Goal: Task Accomplishment & Management: Complete application form

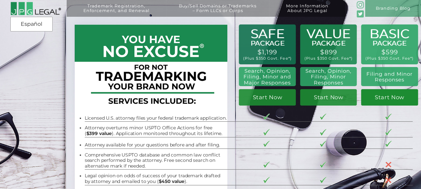
click at [387, 97] on link "Start Now" at bounding box center [389, 97] width 57 height 17
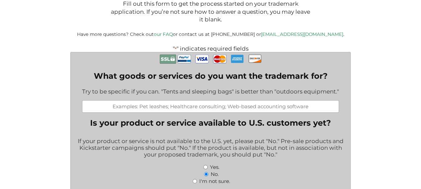
scroll to position [134, 0]
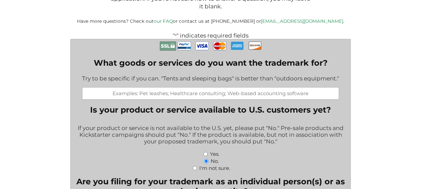
click at [175, 93] on input "What goods or services do you want the trademark for?" at bounding box center [210, 93] width 257 height 12
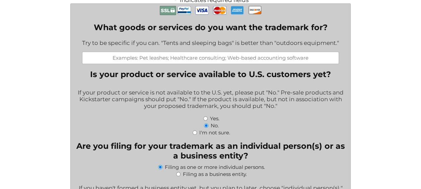
scroll to position [201, 0]
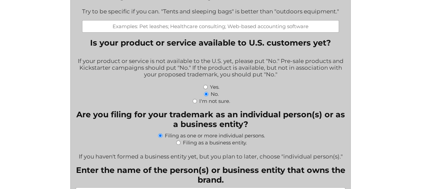
click at [177, 145] on input "Filing as a business entity." at bounding box center [178, 142] width 4 height 4
radio input "true"
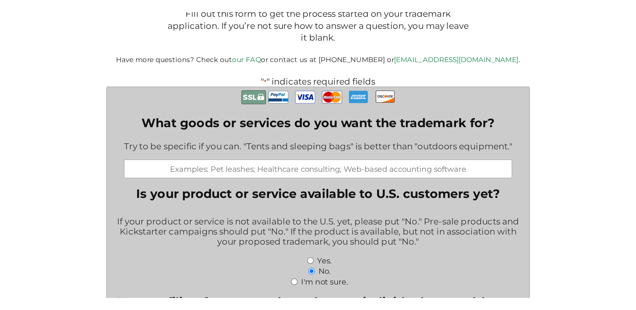
scroll to position [134, 0]
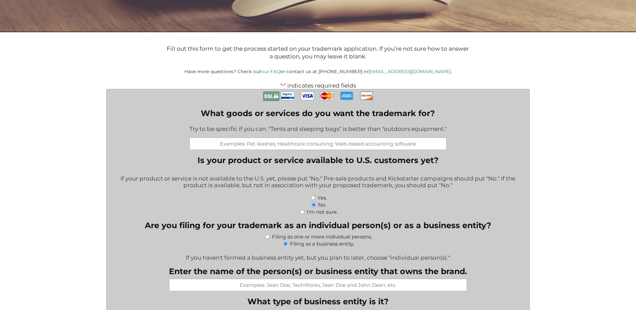
click at [253, 147] on input "What goods or services do you want the trademark for?" at bounding box center [317, 143] width 257 height 12
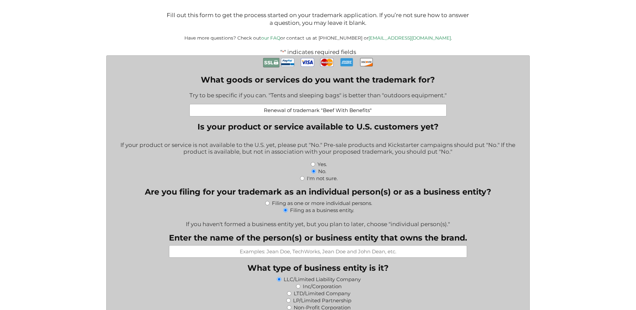
type input "Renewal of trademark "Beef With Benefits""
click at [312, 166] on input "Yes." at bounding box center [313, 164] width 4 height 4
radio input "true"
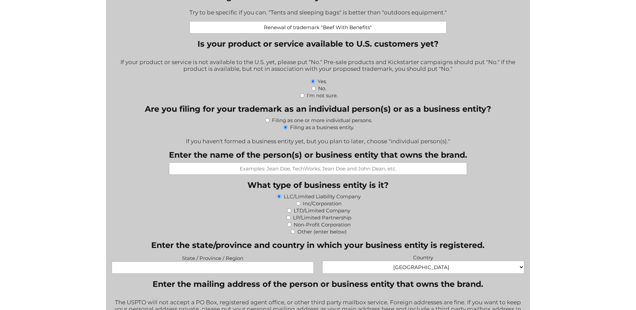
scroll to position [268, 0]
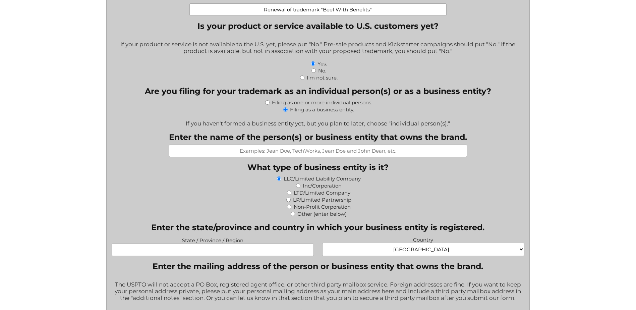
drag, startPoint x: 327, startPoint y: 150, endPoint x: 331, endPoint y: 155, distance: 6.7
click at [327, 150] on input "Enter the name of the person(s) or business entity that owns the brand." at bounding box center [318, 150] width 298 height 12
paste input "TH CATTLE COMPANY, LLC"
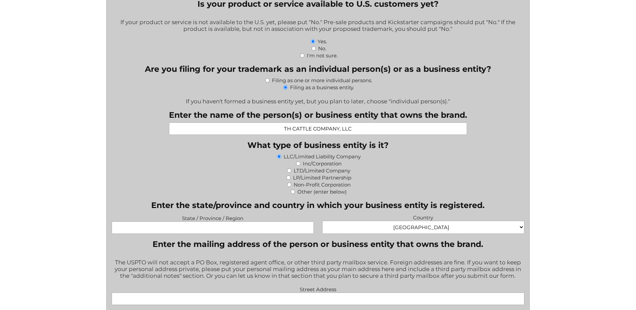
scroll to position [302, 0]
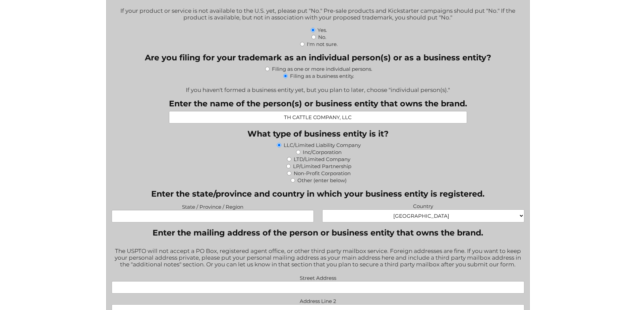
type input "TH CATTLE COMPANY, LLC"
click at [229, 216] on input "State / Province / Region" at bounding box center [213, 216] width 202 height 12
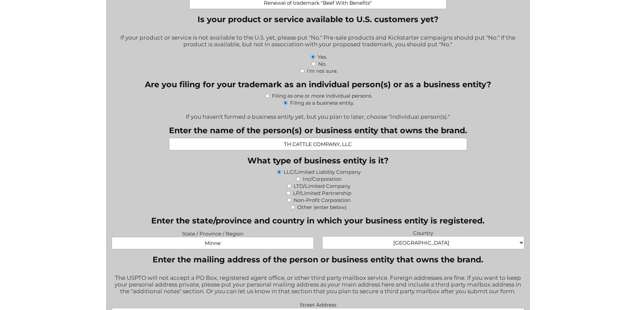
scroll to position [304, 0]
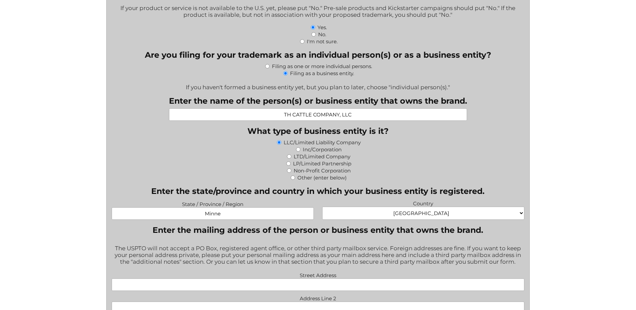
click at [224, 215] on input "Minne" at bounding box center [213, 213] width 202 height 12
type input "MINNESOTA"
type input "55912"
type input "brobins@lifetimegrazed.com"
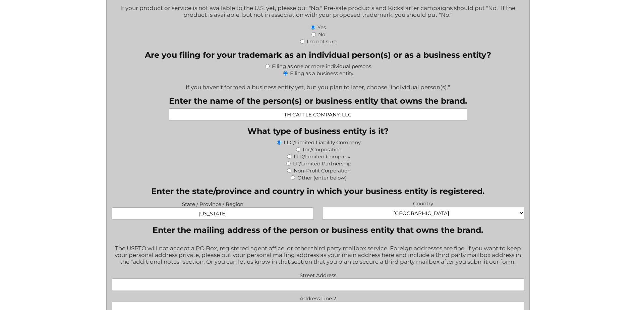
click at [417, 213] on select "Afghanistan Albania Algeria American Samoa Andorra Angola Anguilla Antarctica A…" at bounding box center [423, 213] width 202 height 13
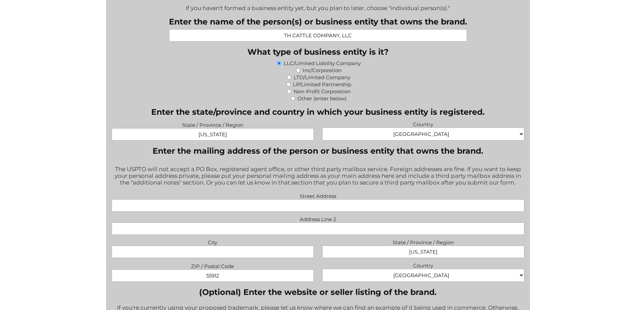
scroll to position [405, 0]
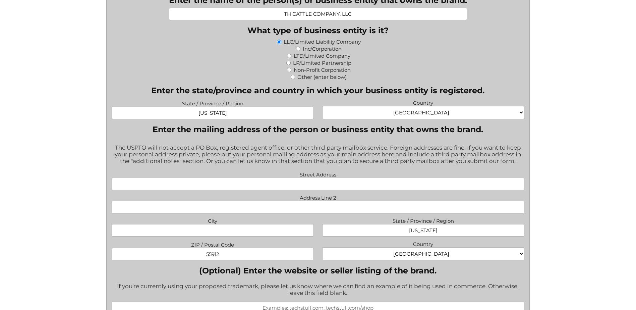
click at [296, 187] on input "Street Address" at bounding box center [318, 184] width 413 height 12
type input "12925 Prosperity Ave"
type input "Becker"
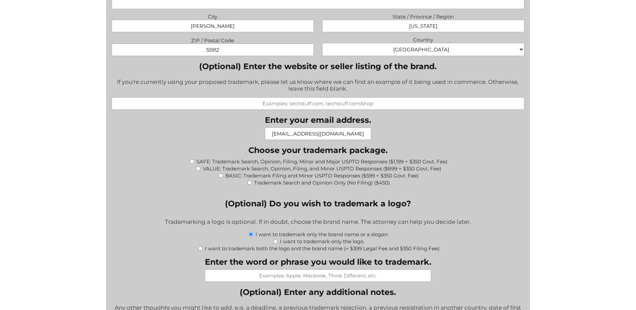
scroll to position [583, 0]
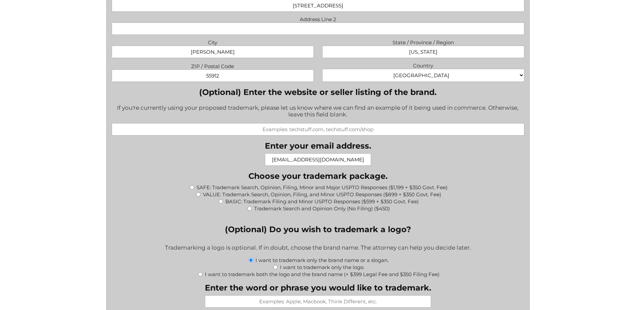
click at [224, 203] on div "BASIC: Trademark Filing and Minor USPTO Responses ($599 + $350 Govt. Fee)" at bounding box center [318, 200] width 413 height 7
click at [221, 202] on input "BASIC: Trademark Filing and Minor USPTO Responses ($599 + $350 Govt. Fee)" at bounding box center [221, 201] width 4 height 4
radio input "true"
type input "$949.00"
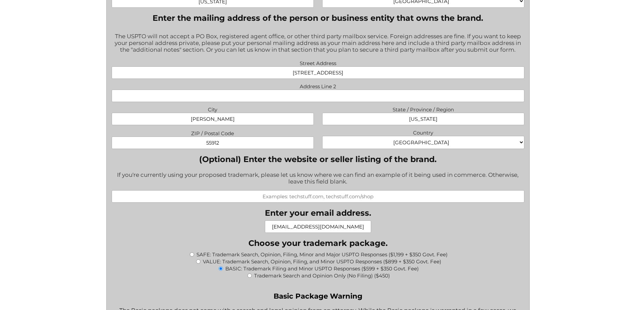
scroll to position [483, 0]
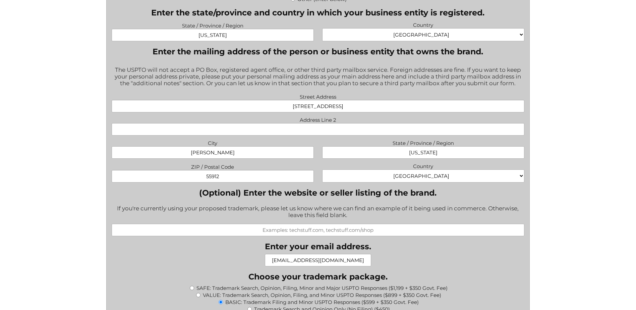
click at [267, 230] on input "(Optional) Enter the website or seller listing of the brand." at bounding box center [318, 230] width 413 height 12
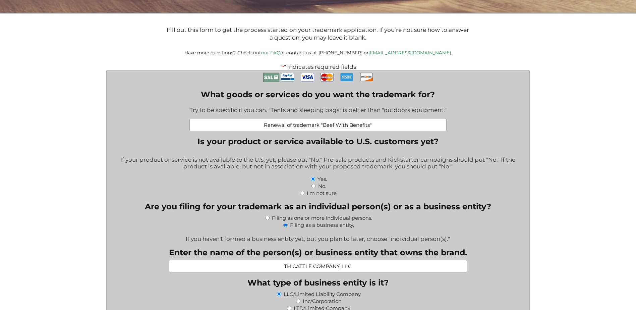
scroll to position [148, 0]
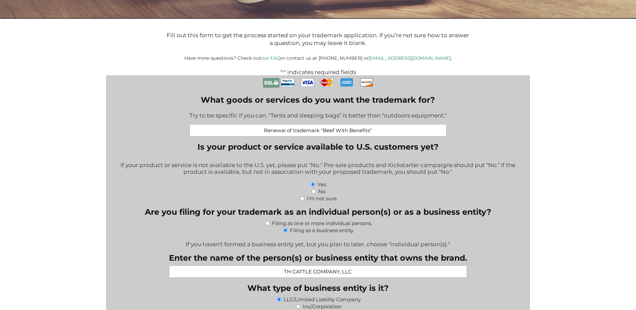
type input "www.thousandhillslifetimegrazed.com"
click at [376, 132] on input "Renewal of trademark "Beef With Benefits"" at bounding box center [317, 130] width 257 height 12
drag, startPoint x: 389, startPoint y: 127, endPoint x: 391, endPoint y: 137, distance: 10.3
click at [389, 127] on input "Renewal of trademark "Beef With Benefits" (US Serial #" at bounding box center [317, 130] width 257 height 12
paste input "86612112"
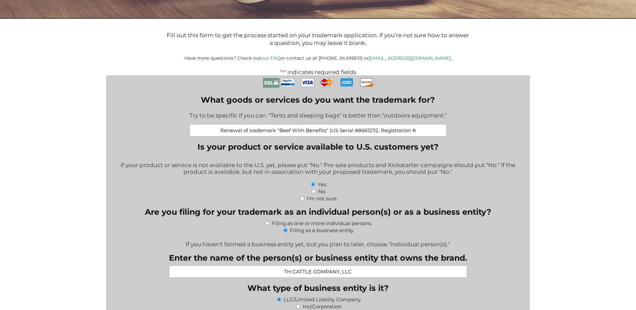
click at [417, 131] on input "Renewal of trademark "Beef With Benefits" (US Serial #86612112, Registration #" at bounding box center [317, 130] width 257 height 12
paste input "4846054"
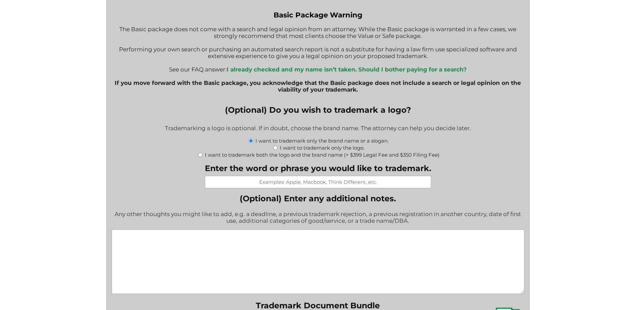
scroll to position [805, 0]
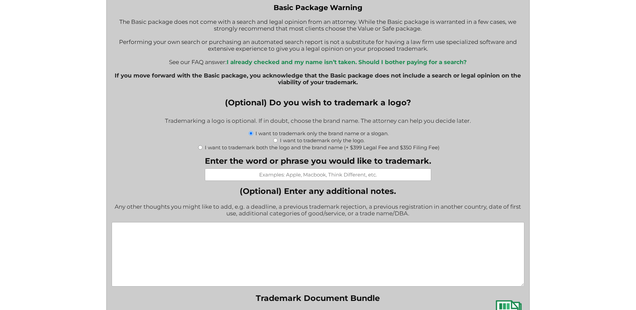
type input "Renewal of trademark "Beef With Benefits" (US Serial #86612112, Registration #4…"
click at [317, 174] on input "Enter the word or phrase you would like to trademark." at bounding box center [318, 174] width 226 height 12
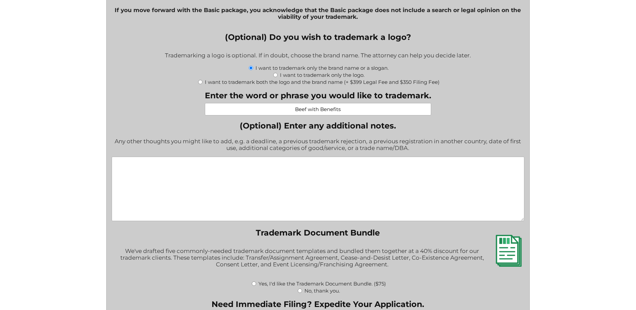
scroll to position [872, 0]
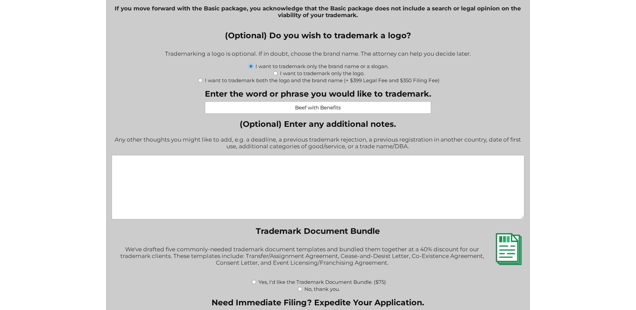
type input "Beef with Benefits"
click at [180, 176] on textarea "(Optional) Enter any additional notes." at bounding box center [318, 187] width 413 height 64
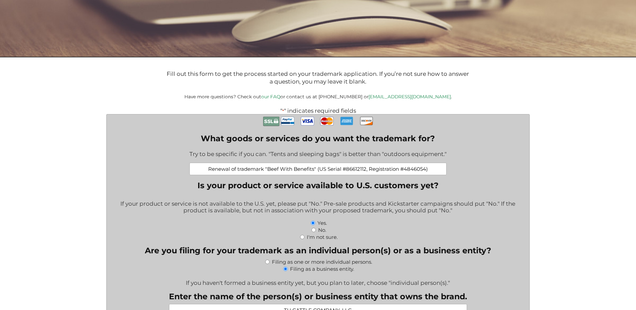
scroll to position [101, 0]
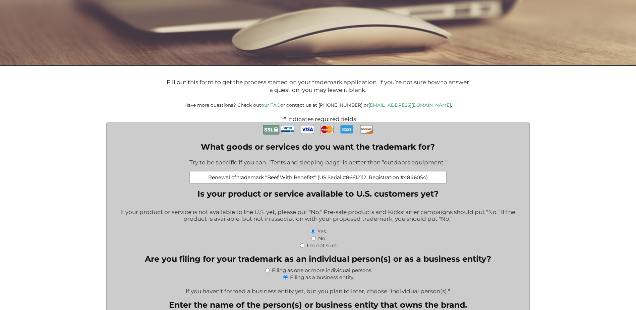
drag, startPoint x: 430, startPoint y: 177, endPoint x: 316, endPoint y: 183, distance: 113.4
click at [316, 183] on input "Renewal of trademark "Beef With Benefits" (US Serial #86612112, Registration #4…" at bounding box center [317, 177] width 257 height 12
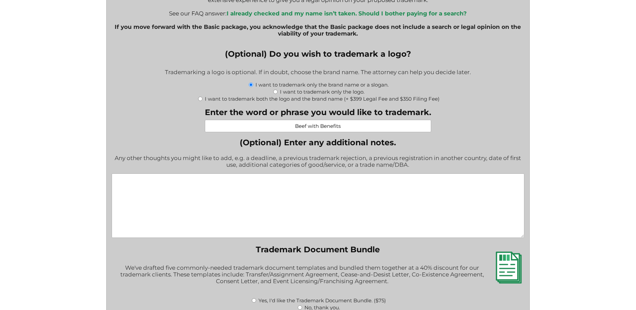
scroll to position [905, 0]
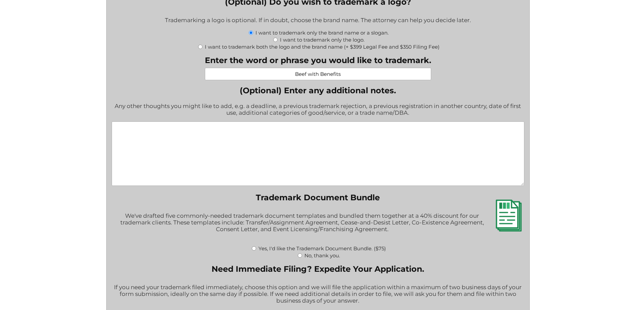
click at [177, 127] on textarea "(Optional) Enter any additional notes." at bounding box center [318, 153] width 413 height 64
paste textarea "(US Serial #86612112, Registration #4846054)"
click at [263, 127] on textarea "(US Serial #86612112, Registration #4846054)" at bounding box center [318, 153] width 413 height 64
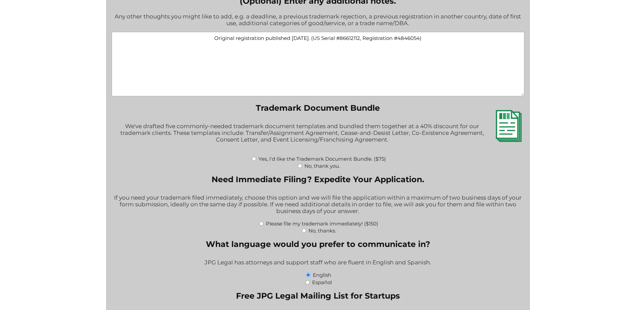
scroll to position [1073, 0]
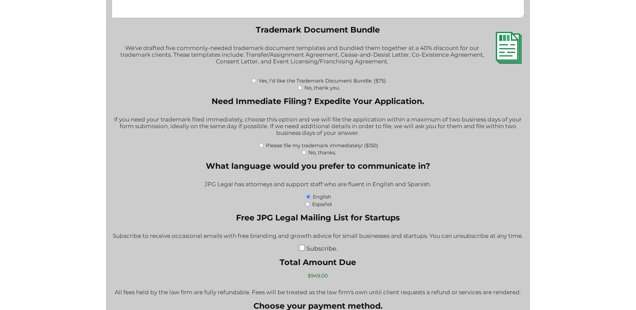
type textarea "Original registration published August 18, 2015. (US Serial #86612112, Registra…"
click at [300, 89] on input "No, thank you." at bounding box center [300, 87] width 4 height 4
radio input "true"
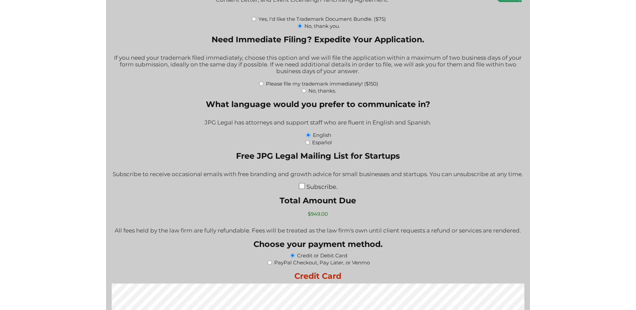
scroll to position [1140, 0]
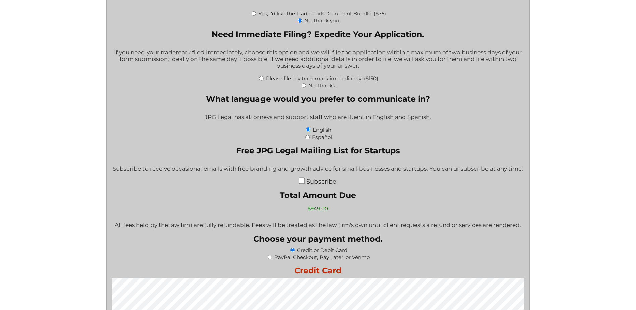
click at [304, 86] on input "No, thanks." at bounding box center [304, 85] width 4 height 4
radio input "true"
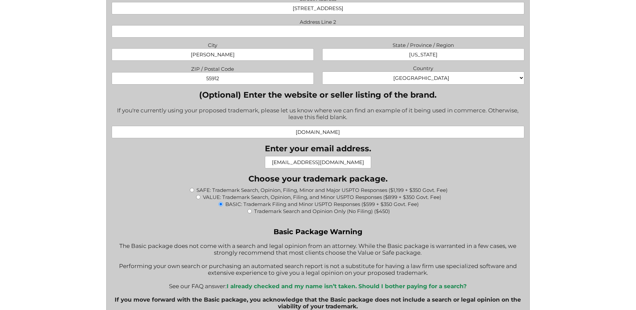
scroll to position [564, 0]
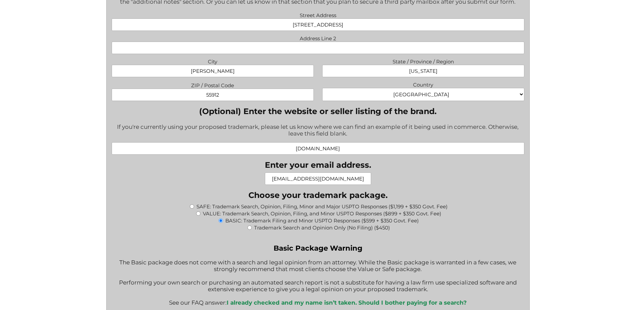
click at [233, 96] on input "55912" at bounding box center [213, 95] width 202 height 12
type input "55308"
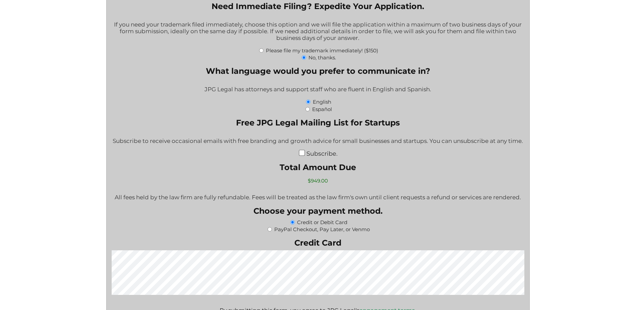
scroll to position [1268, 0]
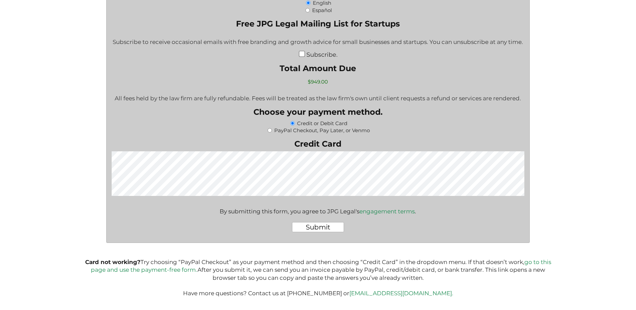
click at [314, 225] on input "Submit" at bounding box center [318, 227] width 52 height 10
